Goal: Task Accomplishment & Management: Use online tool/utility

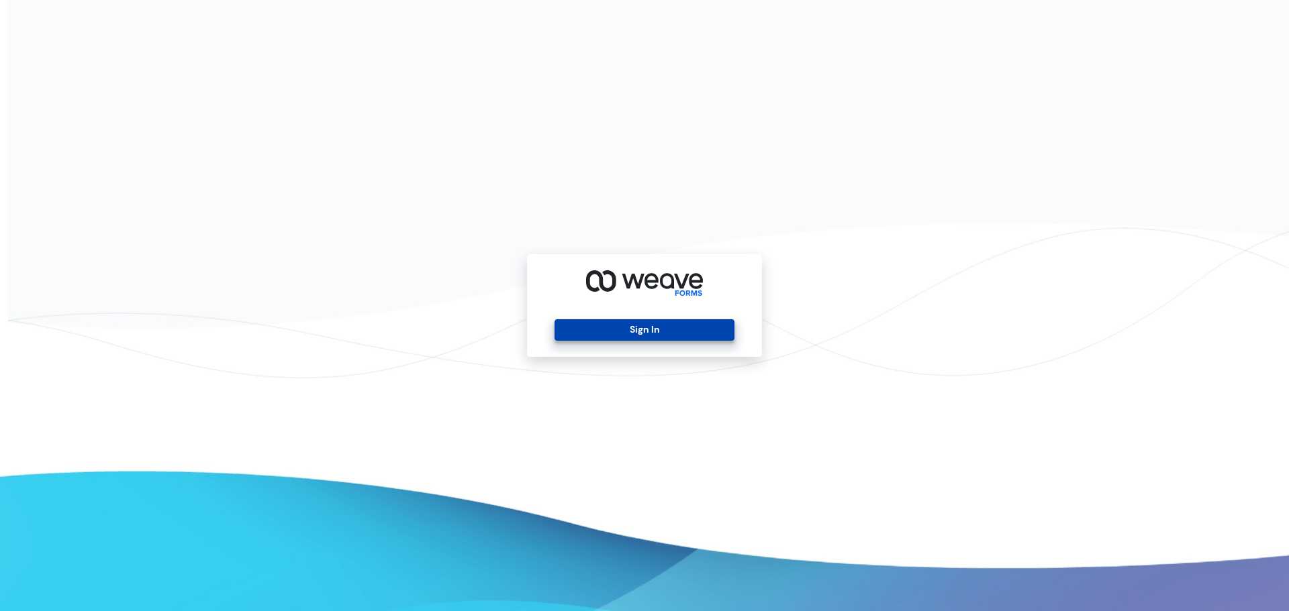
click at [665, 329] on button "Sign In" at bounding box center [643, 329] width 179 height 21
